Goal: Information Seeking & Learning: Learn about a topic

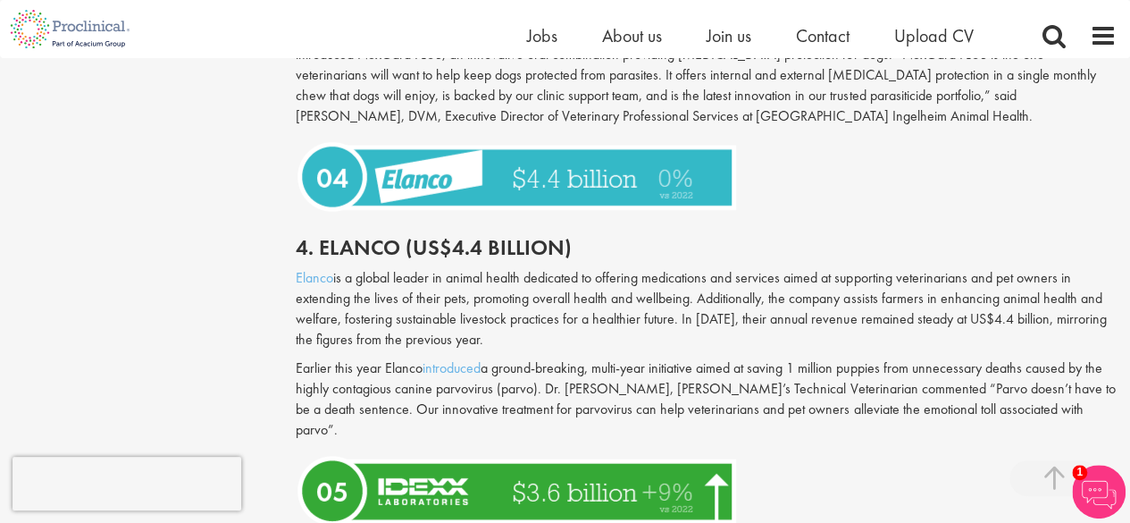
scroll to position [2443, 0]
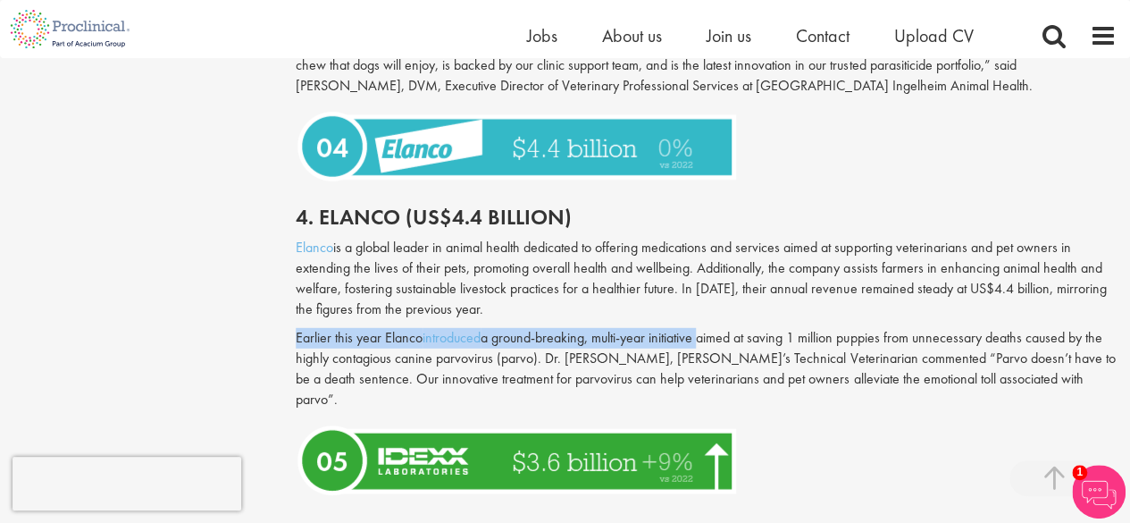
drag, startPoint x: 295, startPoint y: 360, endPoint x: 705, endPoint y: 362, distance: 410.2
click at [705, 362] on p "Earlier this year [PERSON_NAME] introduced a ground-breaking, multi-year initia…" at bounding box center [706, 368] width 821 height 81
click at [287, 354] on div "Global Top 10 Animal Health Companies in [DATE] our consultant managing the rol…" at bounding box center [706, 300] width 848 height 5086
drag, startPoint x: 287, startPoint y: 354, endPoint x: 384, endPoint y: 357, distance: 97.5
click at [473, 356] on div "Global Top 10 Animal Health Companies in [DATE] our consultant managing the rol…" at bounding box center [706, 300] width 848 height 5086
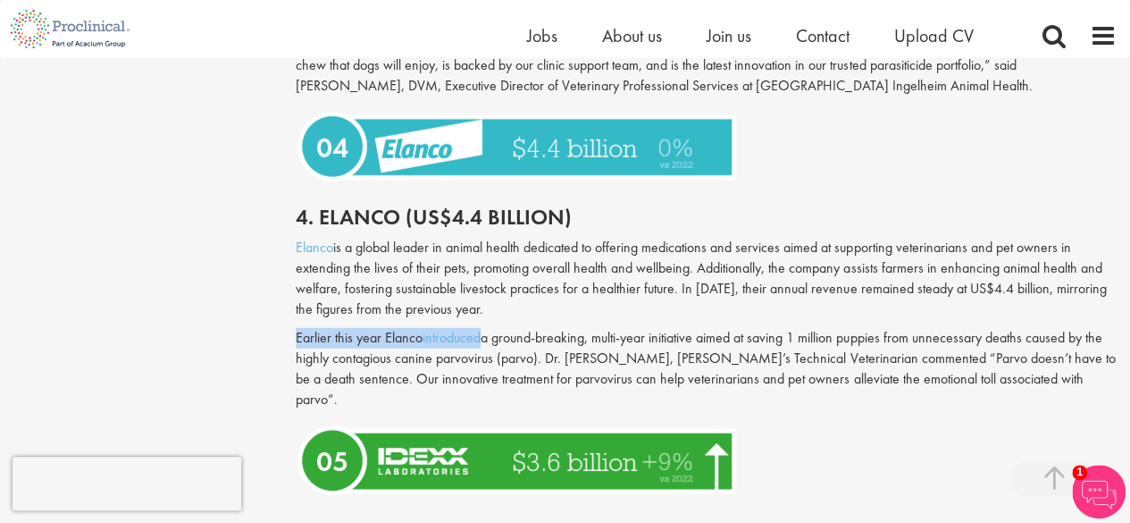
click at [381, 357] on p "Earlier this year [PERSON_NAME] introduced a ground-breaking, multi-year initia…" at bounding box center [706, 368] width 821 height 81
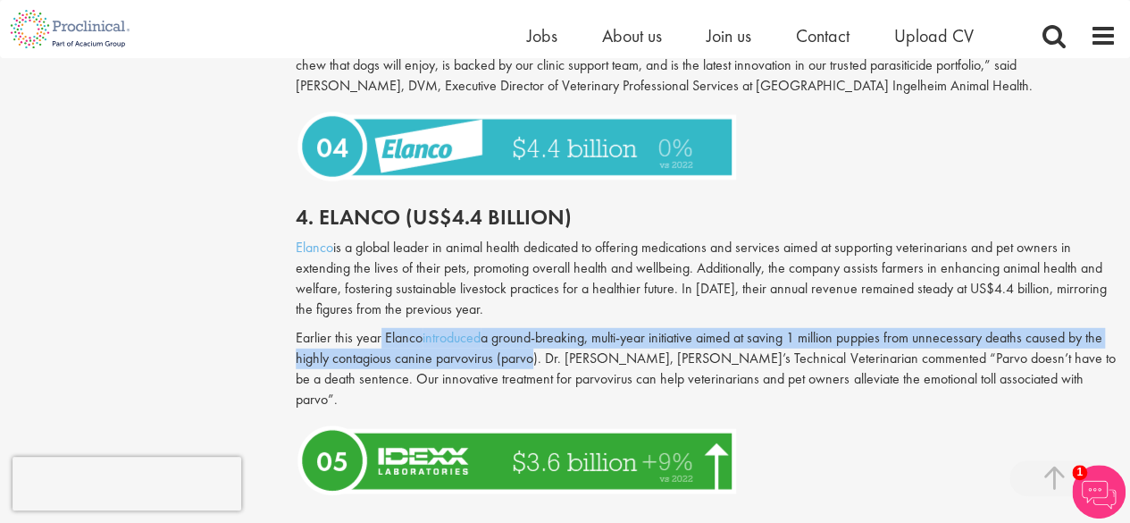
drag, startPoint x: 382, startPoint y: 357, endPoint x: 531, endPoint y: 385, distance: 152.0
click at [531, 385] on p "Earlier this year [PERSON_NAME] introduced a ground-breaking, multi-year initia…" at bounding box center [706, 368] width 821 height 81
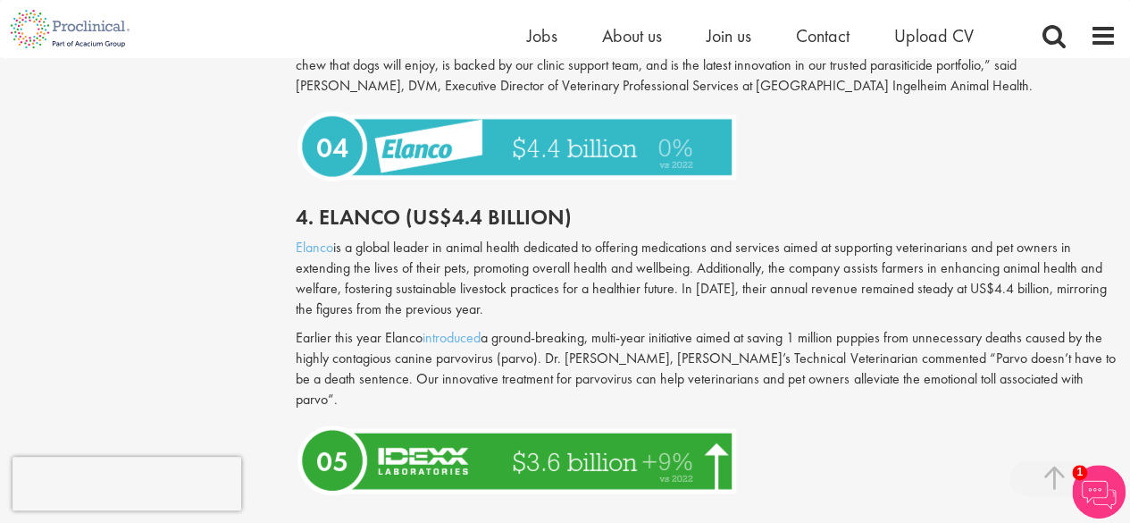
click at [1031, 392] on p "Earlier this year [PERSON_NAME] introduced a ground-breaking, multi-year initia…" at bounding box center [706, 368] width 821 height 81
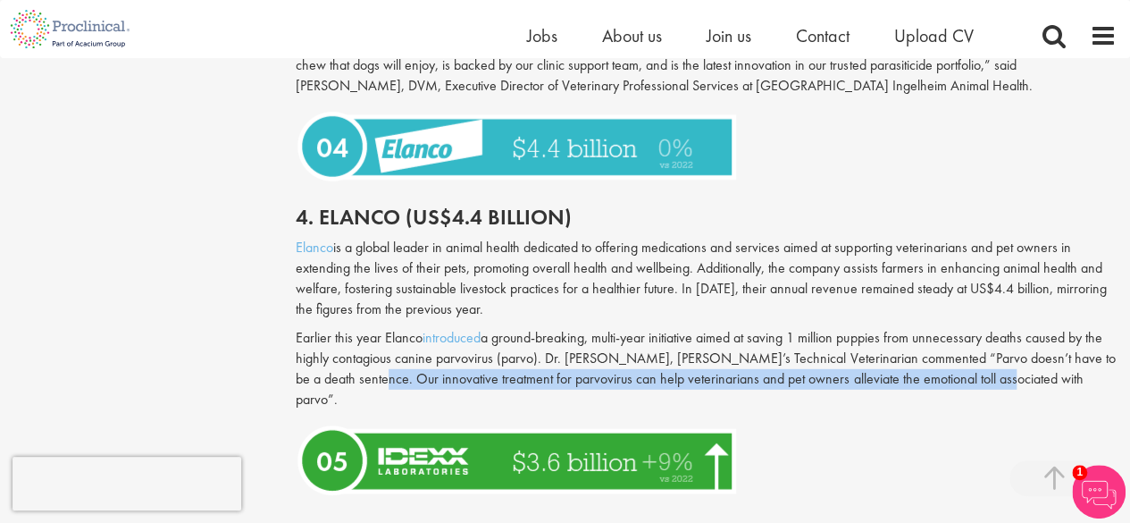
drag, startPoint x: 356, startPoint y: 401, endPoint x: 980, endPoint y: 410, distance: 624.7
click at [980, 410] on div "Elanco is a global leader in animal health dedicated to offering medications an…" at bounding box center [706, 328] width 848 height 181
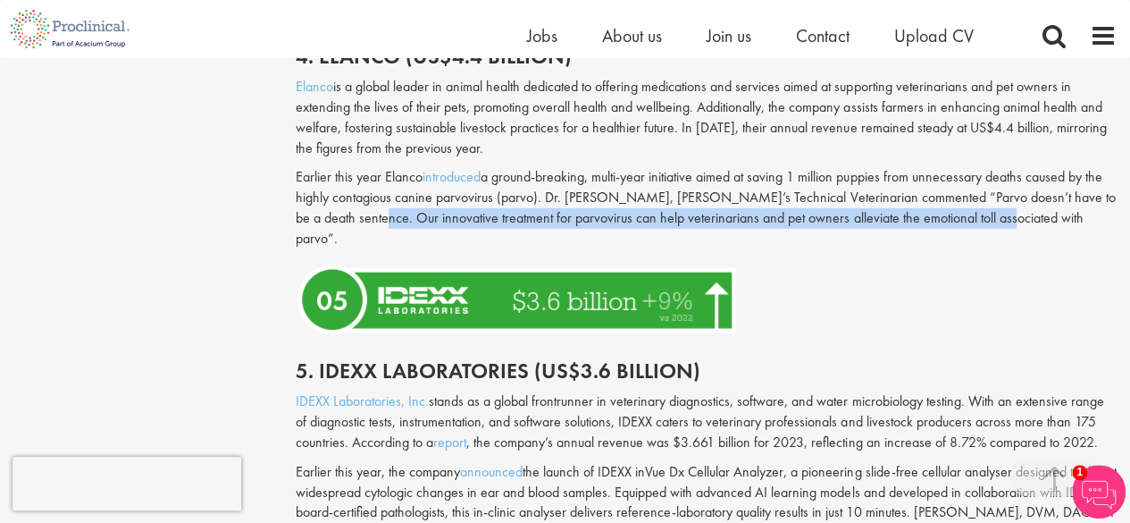
scroll to position [2533, 0]
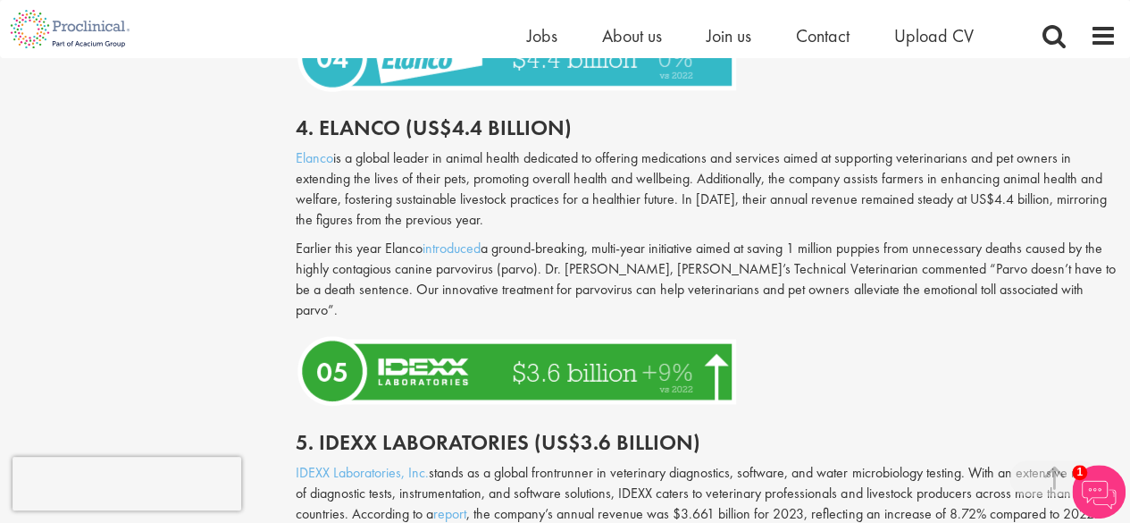
drag, startPoint x: 979, startPoint y: 347, endPoint x: 988, endPoint y: 342, distance: 10.8
click at [981, 344] on div at bounding box center [706, 371] width 848 height 83
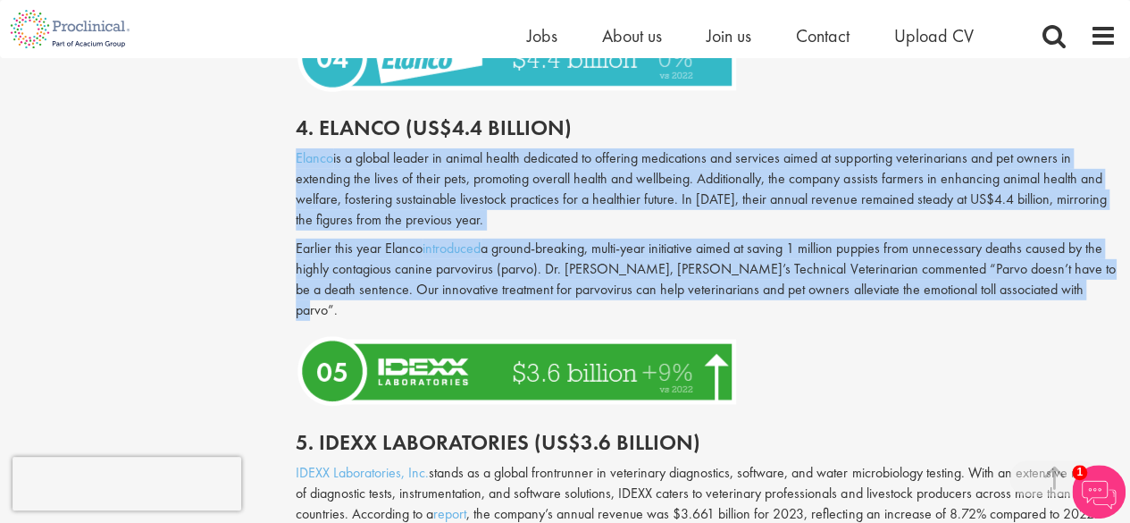
drag, startPoint x: 1078, startPoint y: 312, endPoint x: 293, endPoint y: 187, distance: 794.5
click at [293, 187] on div "Global Top 10 Animal Health Companies in [DATE] our consultant managing the rol…" at bounding box center [706, 211] width 848 height 5086
copy div "Elanco is a global leader in animal health dedicated to offering medications an…"
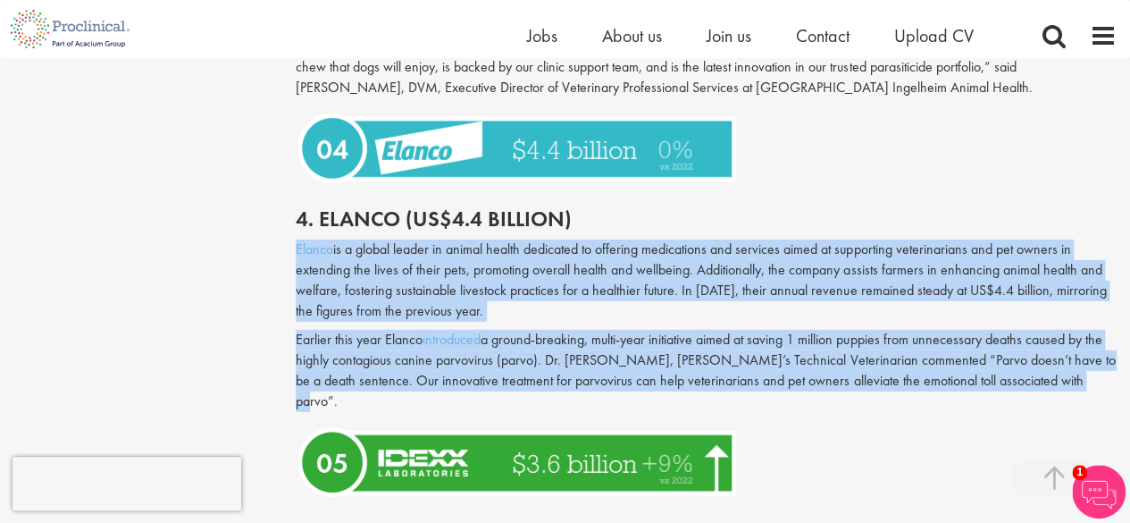
scroll to position [2443, 0]
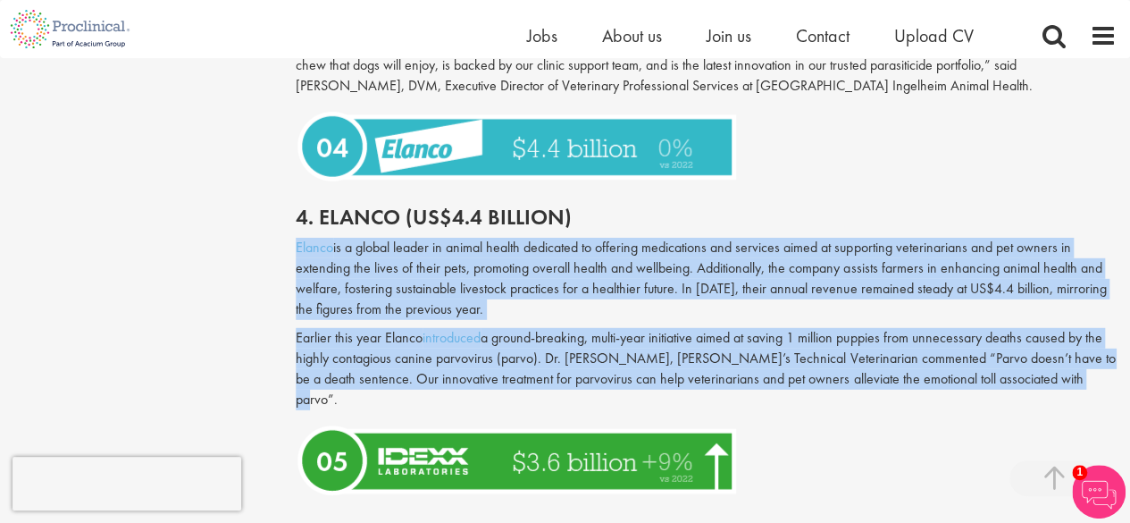
click at [777, 391] on p "Earlier this year [PERSON_NAME] introduced a ground-breaking, multi-year initia…" at bounding box center [706, 368] width 821 height 81
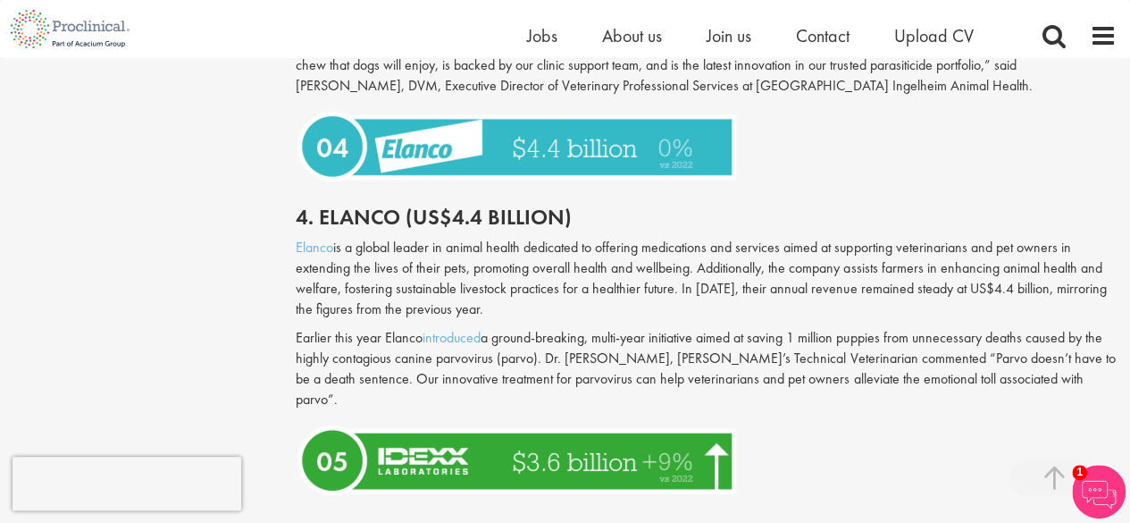
click at [1032, 403] on p "Earlier this year [PERSON_NAME] introduced a ground-breaking, multi-year initia…" at bounding box center [706, 368] width 821 height 81
copy p "parvo"
